Goal: Find specific page/section: Find specific page/section

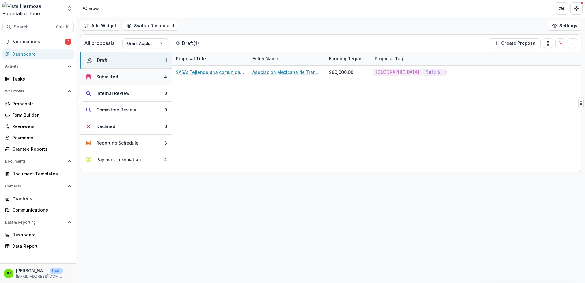
click at [136, 75] on button "Submitted 4" at bounding box center [125, 76] width 91 height 17
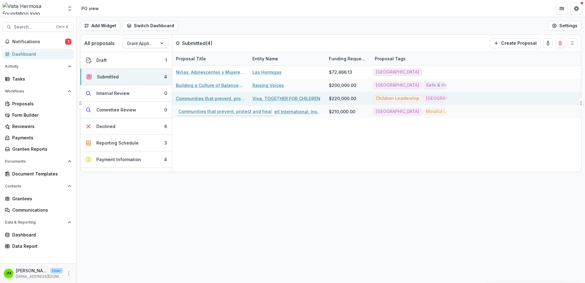
click at [217, 98] on link "Communities that prevent, protect and heal" at bounding box center [210, 98] width 69 height 6
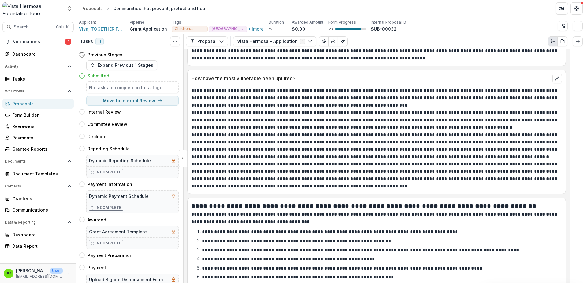
scroll to position [734, 0]
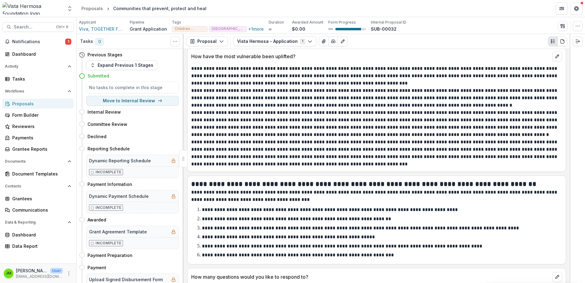
click at [13, 106] on div "Proposals" at bounding box center [40, 103] width 57 height 6
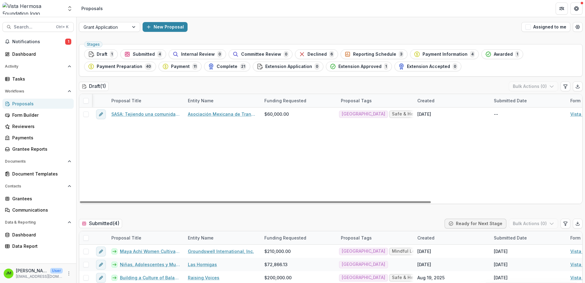
drag, startPoint x: 225, startPoint y: 201, endPoint x: 132, endPoint y: 209, distance: 93.3
click at [134, 203] on div at bounding box center [255, 202] width 351 height 2
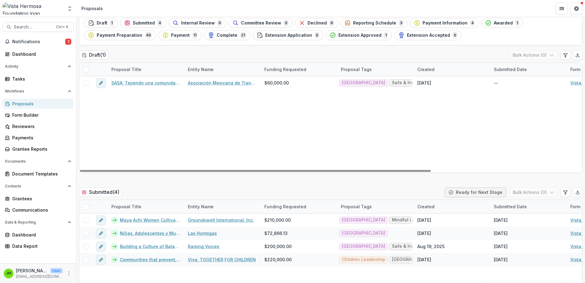
scroll to position [122, 0]
